Goal: Use online tool/utility: Utilize a website feature to perform a specific function

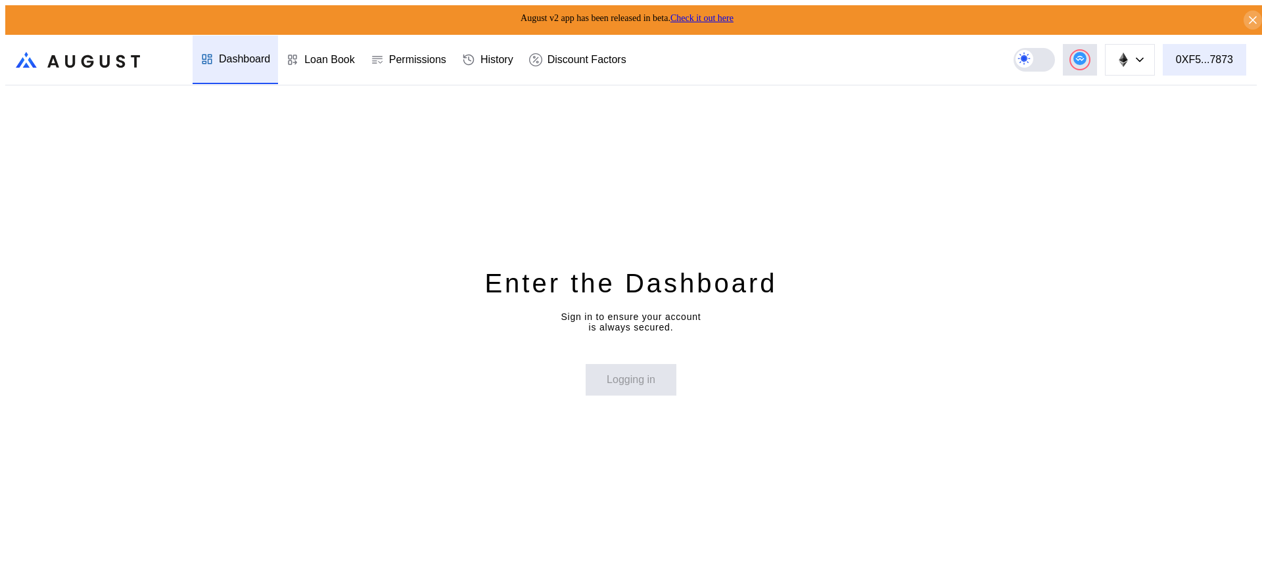
click at [1191, 54] on div "0XF5...7873" at bounding box center [1204, 60] width 57 height 12
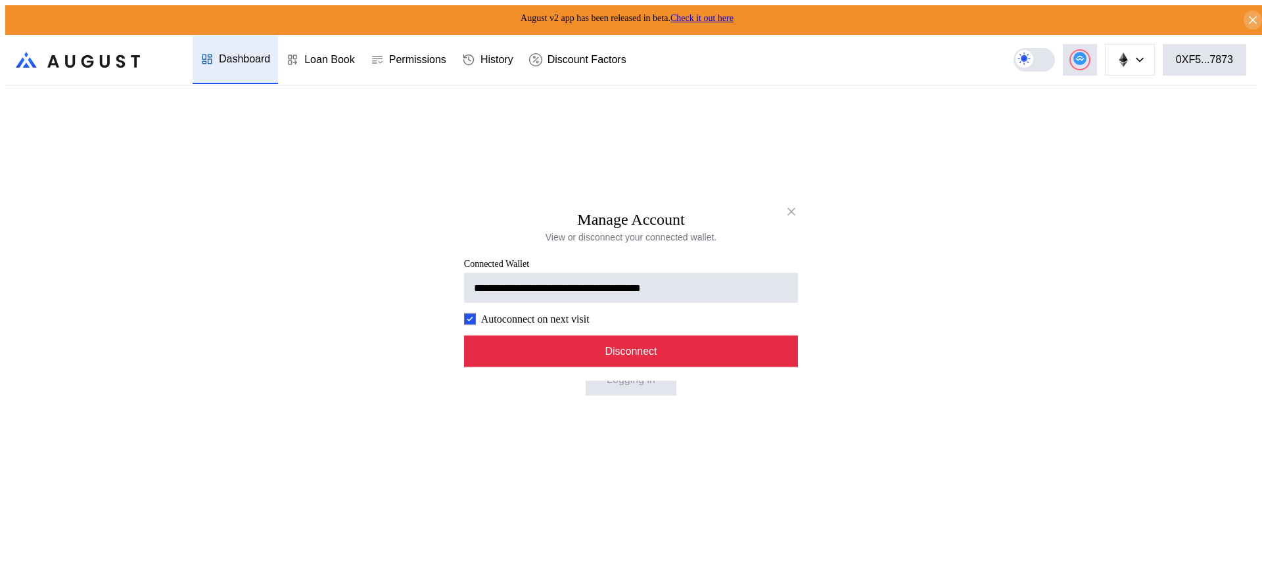
click at [714, 360] on button "Disconnect" at bounding box center [631, 351] width 334 height 32
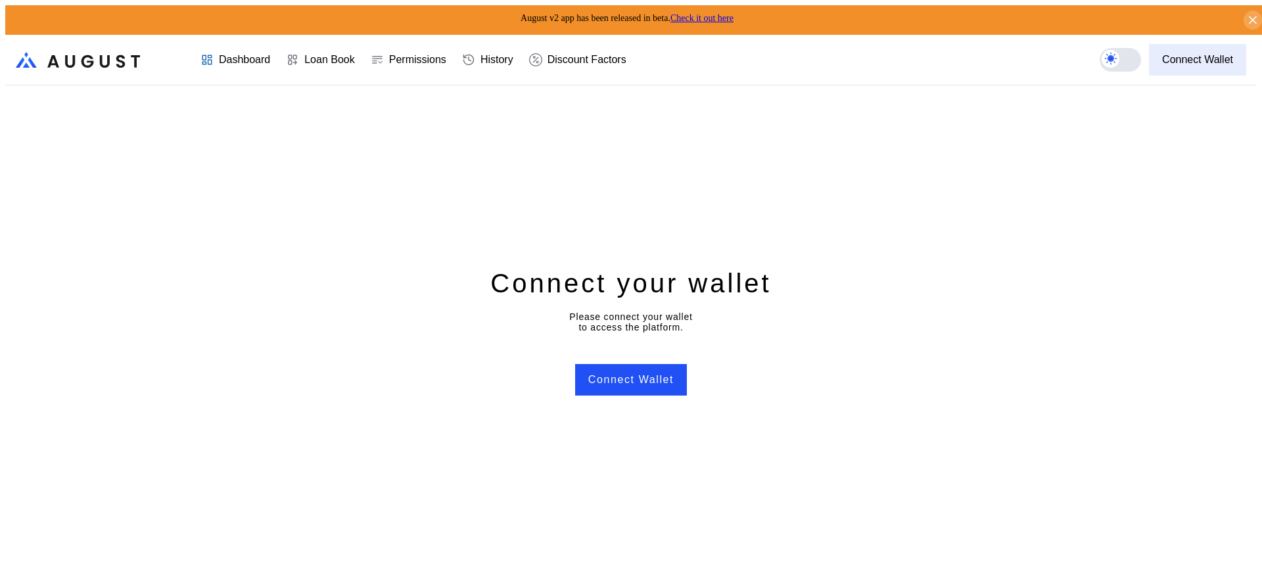
click at [1197, 64] on button "Connect Wallet" at bounding box center [1197, 60] width 97 height 32
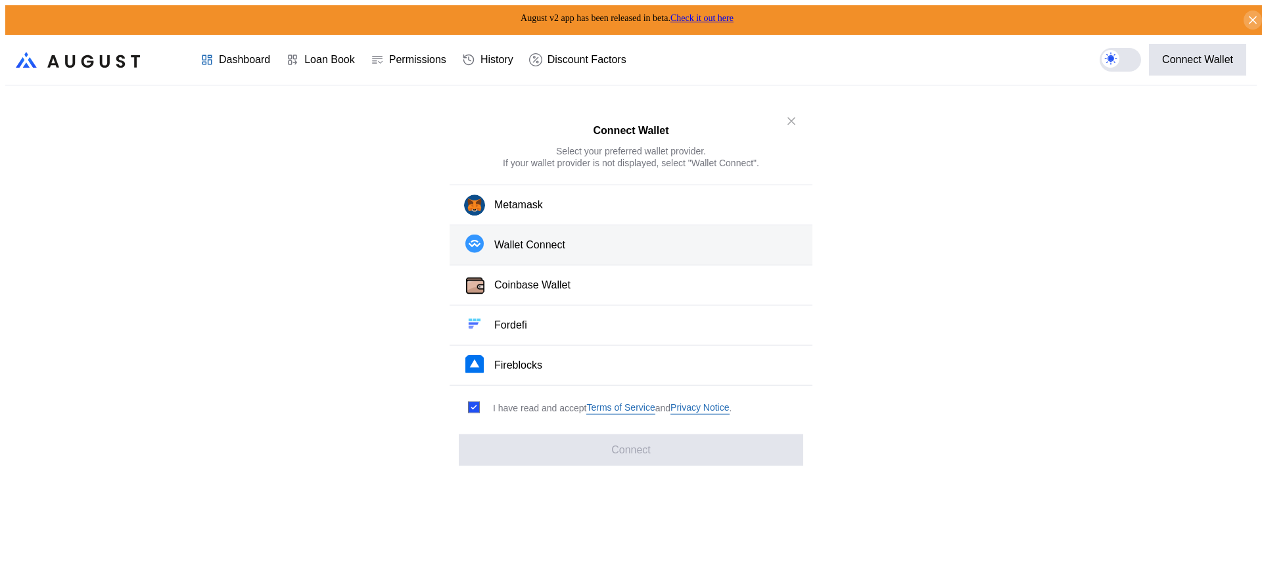
click at [590, 248] on button "Wallet Connect" at bounding box center [631, 245] width 363 height 40
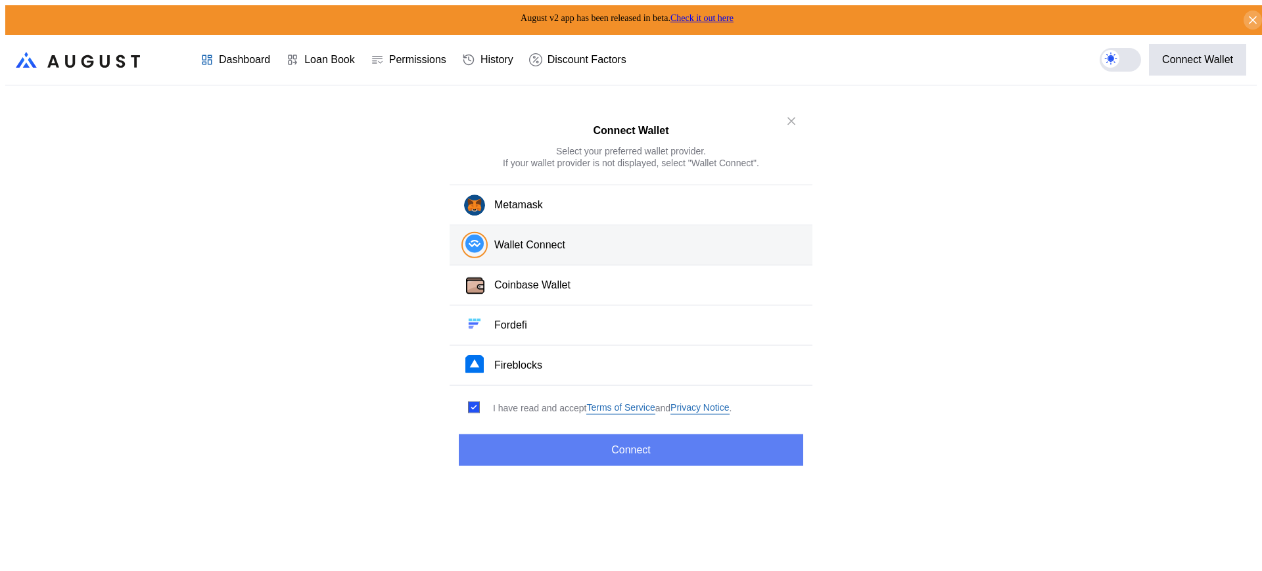
click at [619, 460] on button "Connect" at bounding box center [631, 451] width 344 height 32
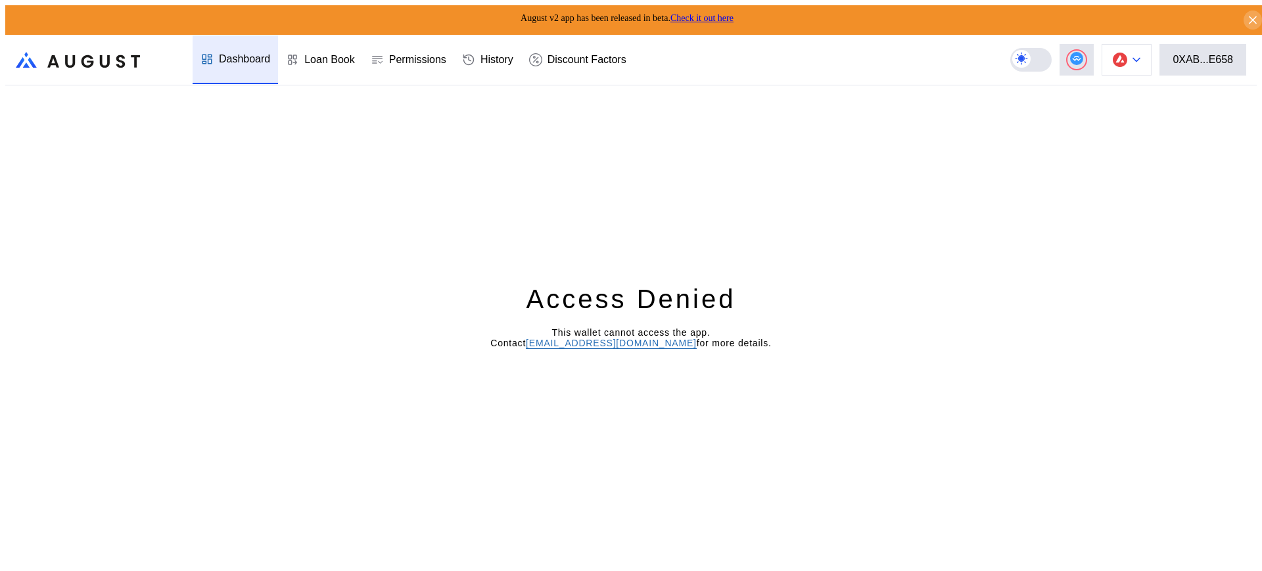
click at [1127, 53] on img at bounding box center [1120, 60] width 14 height 14
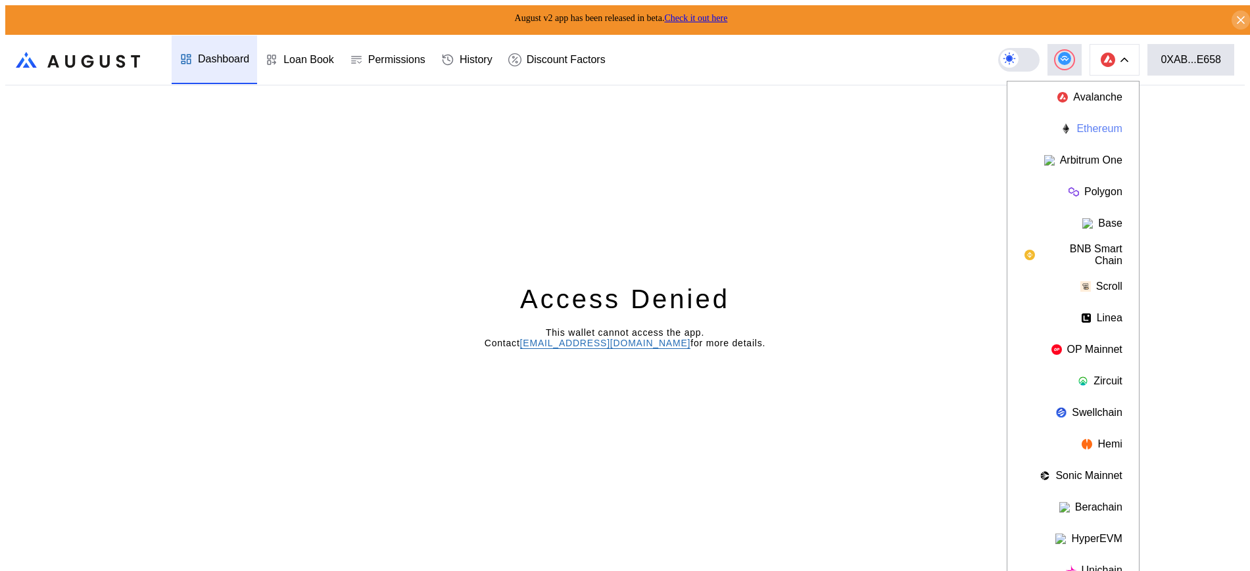
click at [1069, 124] on img at bounding box center [1065, 129] width 11 height 11
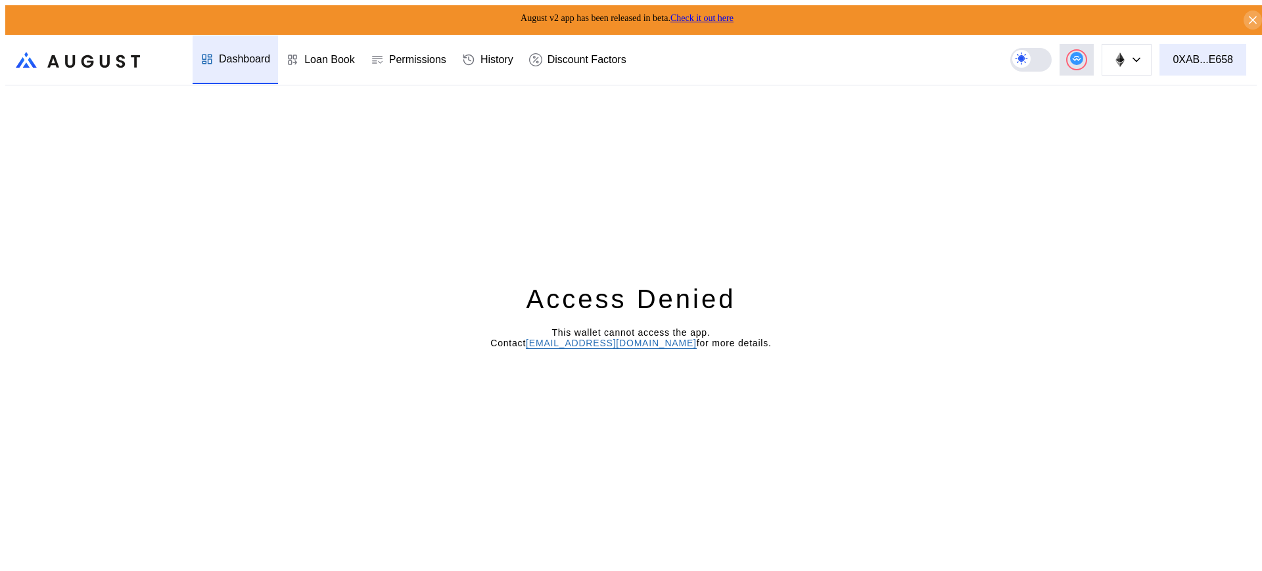
click at [1200, 45] on button "0XAB...E658" at bounding box center [1203, 60] width 87 height 32
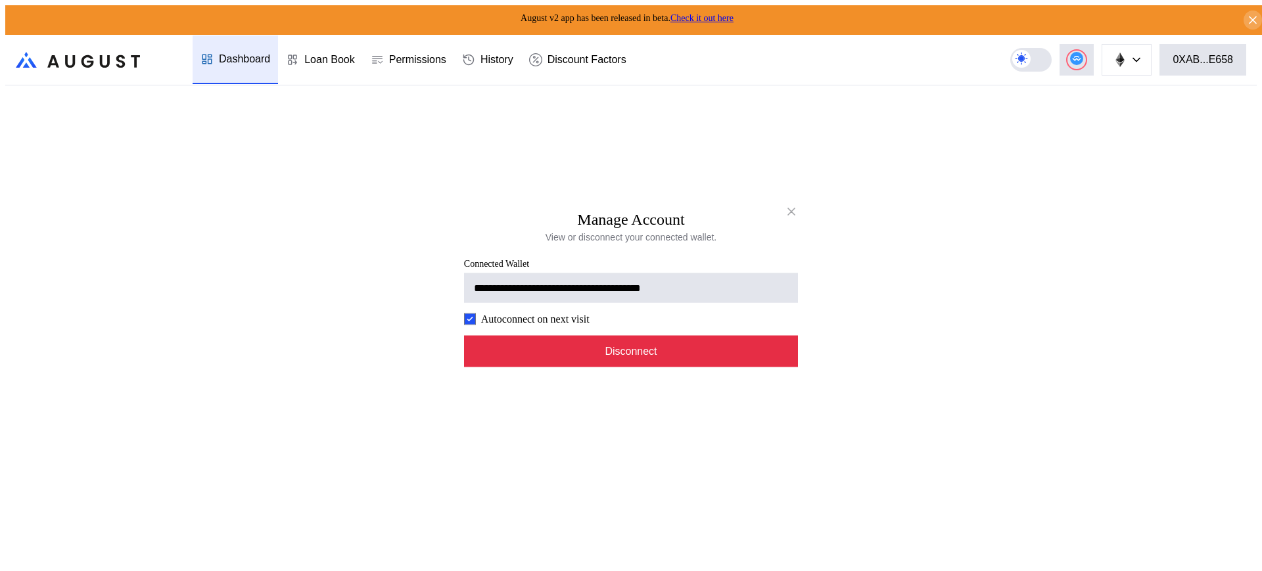
click at [713, 367] on button "Disconnect" at bounding box center [631, 351] width 334 height 32
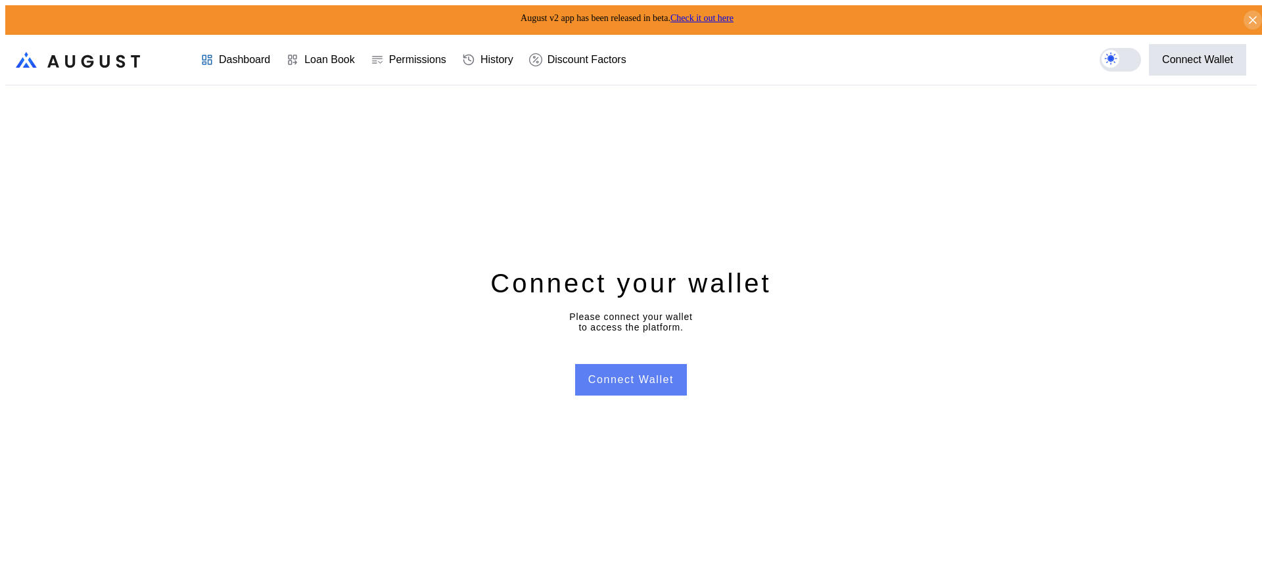
click at [611, 381] on button "Connect Wallet" at bounding box center [631, 380] width 112 height 32
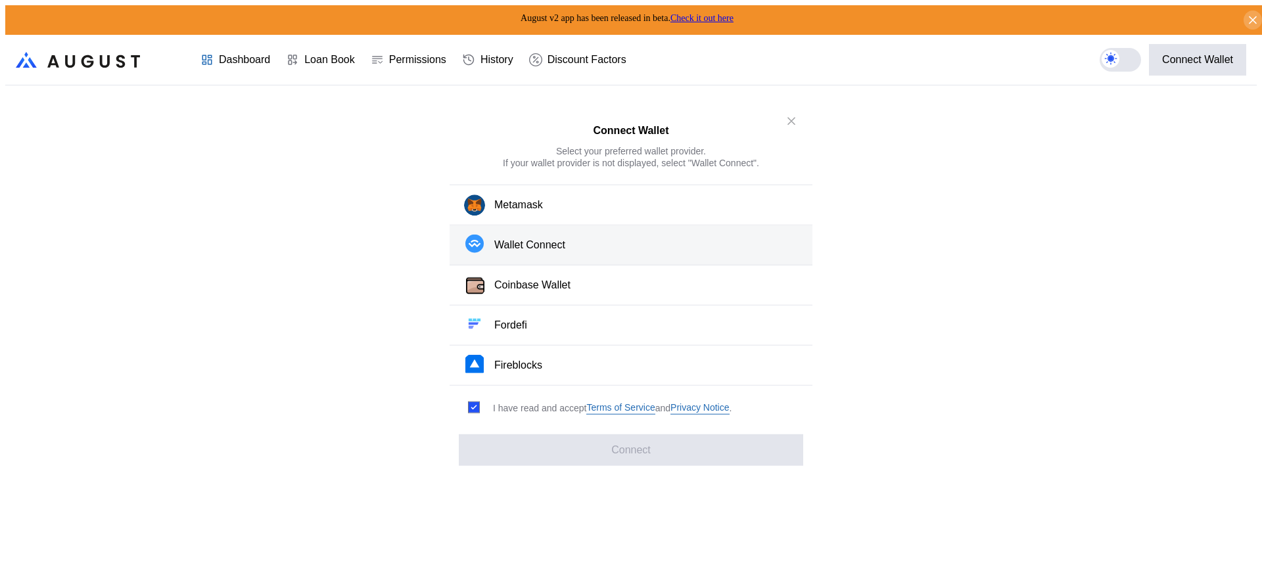
click at [594, 243] on button "Wallet Connect" at bounding box center [631, 245] width 363 height 40
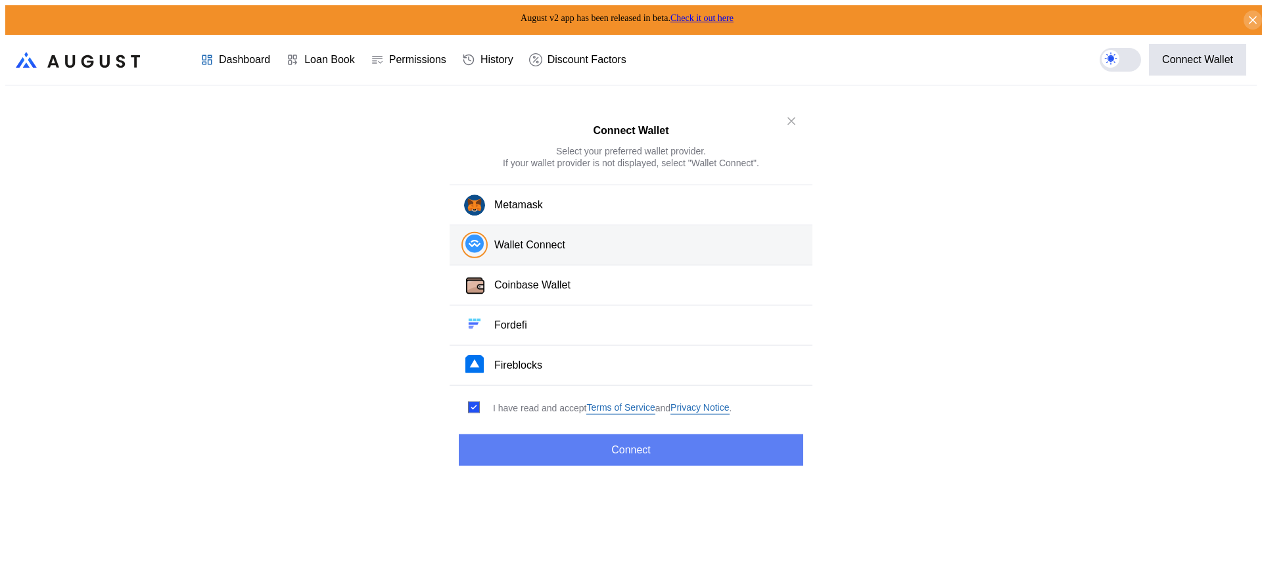
click at [648, 446] on button "Connect" at bounding box center [631, 451] width 344 height 32
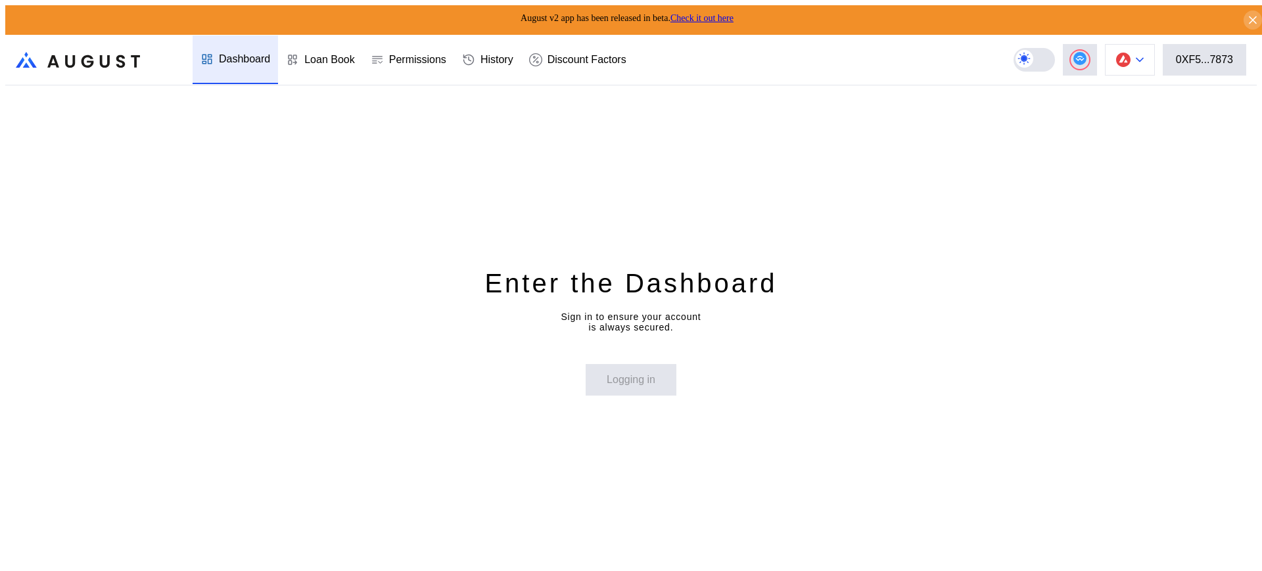
click at [1155, 53] on button at bounding box center [1130, 60] width 50 height 32
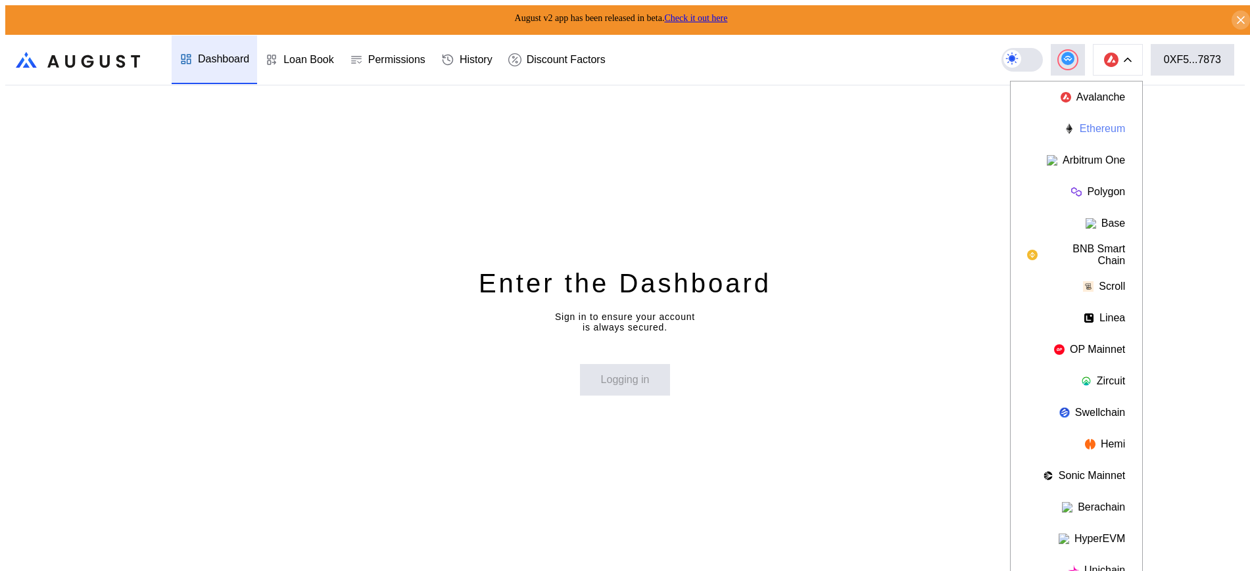
click at [1090, 127] on button "Ethereum" at bounding box center [1075, 129] width 131 height 32
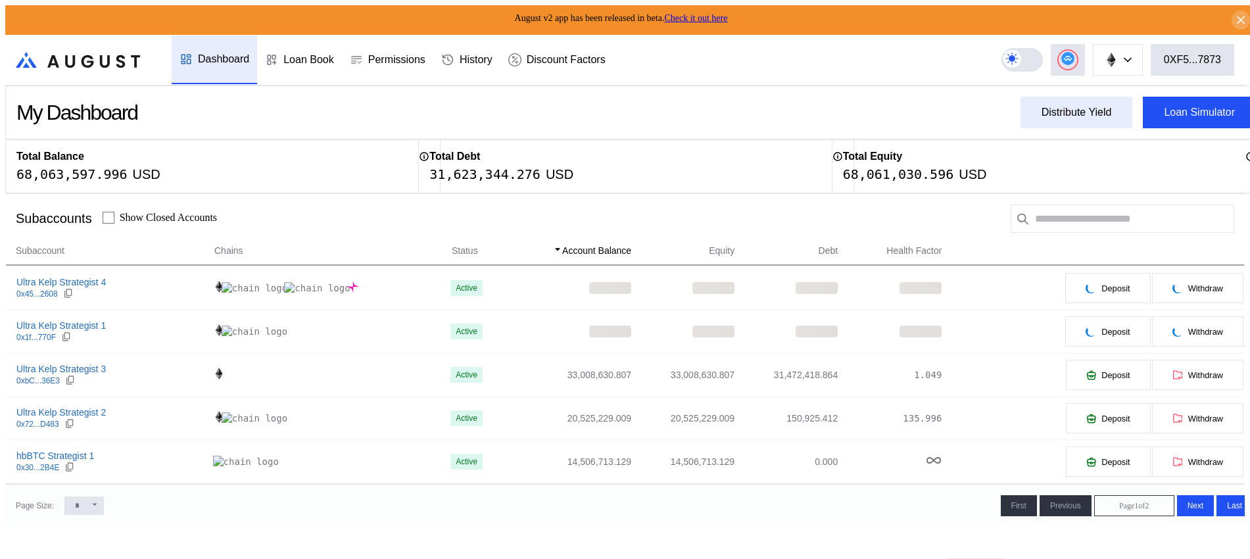
click at [1020, 98] on button "Distribute Yield" at bounding box center [1076, 113] width 112 height 32
type input "**********"
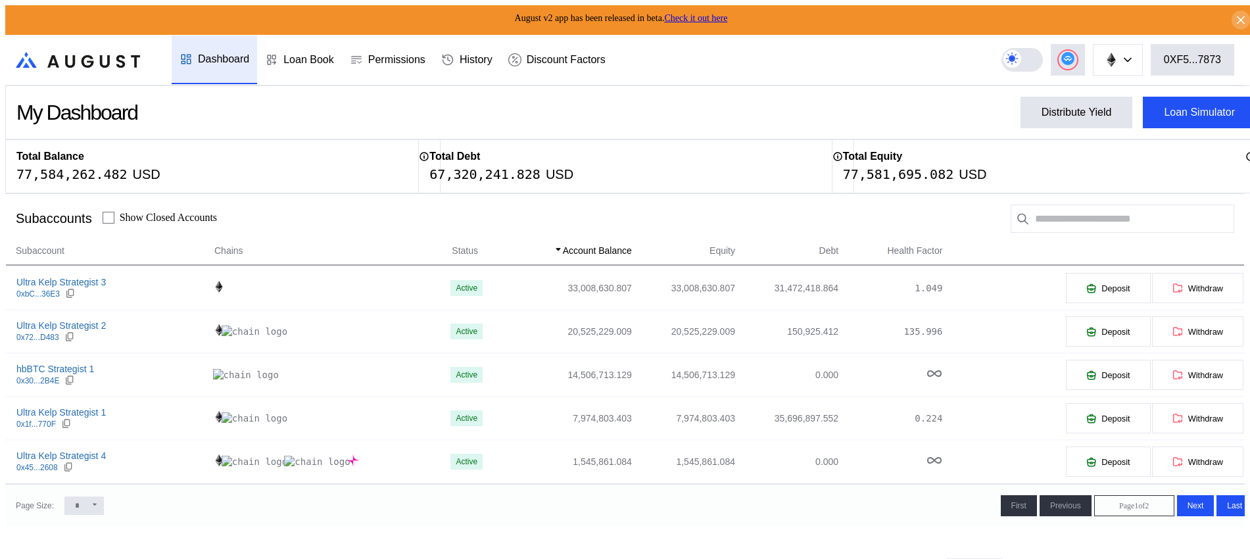
type input "**********"
type input "*"
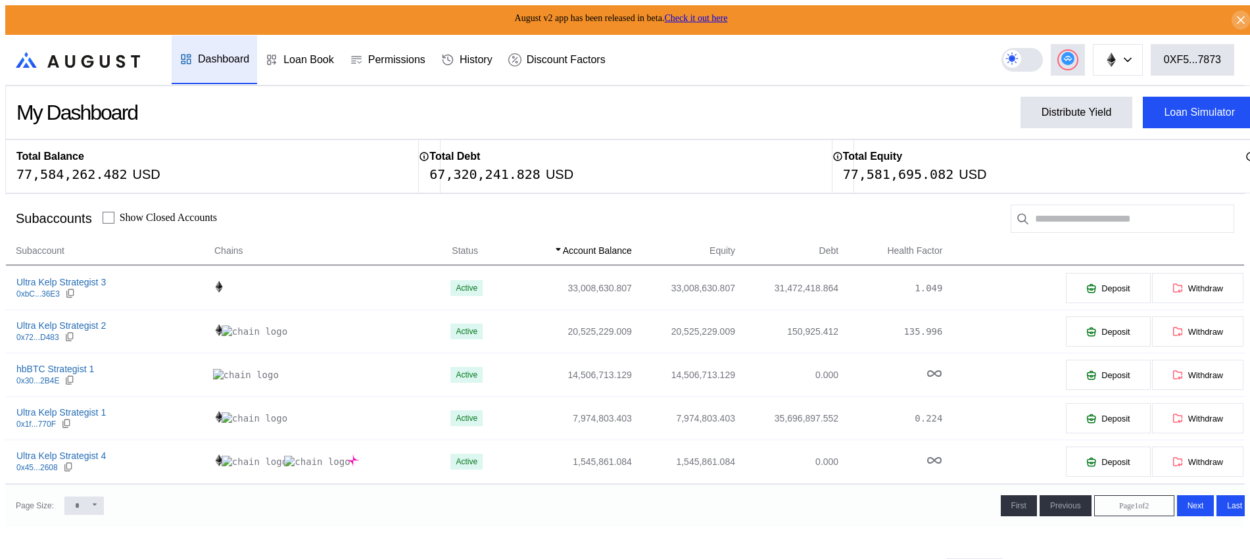
type input "****"
